Goal: Information Seeking & Learning: Find contact information

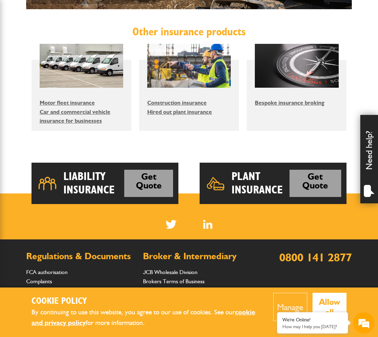
scroll to position [588, 0]
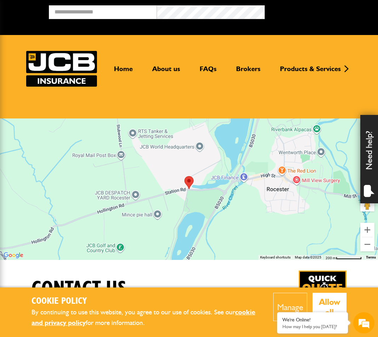
scroll to position [142, 0]
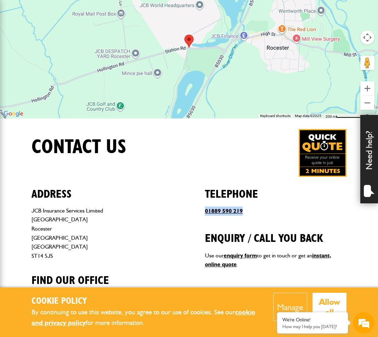
drag, startPoint x: 250, startPoint y: 211, endPoint x: 204, endPoint y: 211, distance: 46.7
drag, startPoint x: 204, startPoint y: 211, endPoint x: 225, endPoint y: 211, distance: 21.2
drag, startPoint x: 225, startPoint y: 211, endPoint x: 176, endPoint y: 188, distance: 53.7
click at [168, 185] on h2 "Address" at bounding box center [102, 189] width 142 height 24
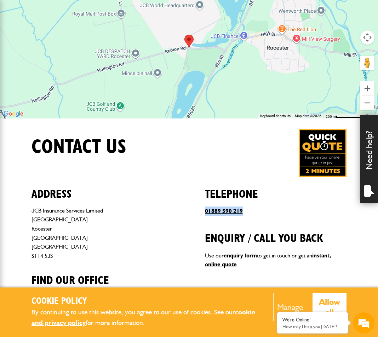
drag, startPoint x: 248, startPoint y: 210, endPoint x: 200, endPoint y: 211, distance: 47.8
drag, startPoint x: 200, startPoint y: 211, endPoint x: 218, endPoint y: 211, distance: 18.4
copy link "01889 590 219"
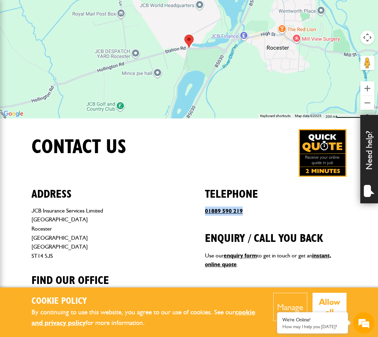
click at [150, 211] on address "JCB Insurance Services Limited [STREET_ADDRESS]" at bounding box center [102, 233] width 142 height 55
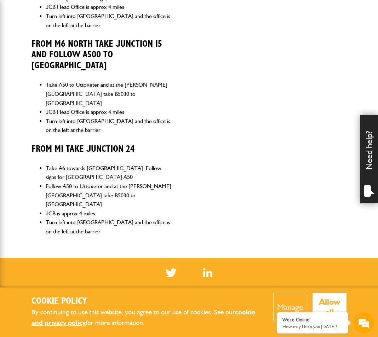
scroll to position [602, 0]
